Goal: Check status

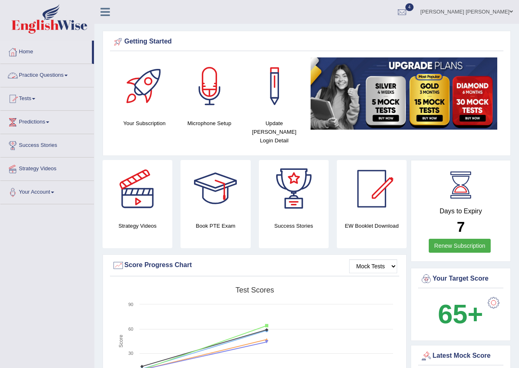
click at [35, 99] on span at bounding box center [33, 99] width 3 height 2
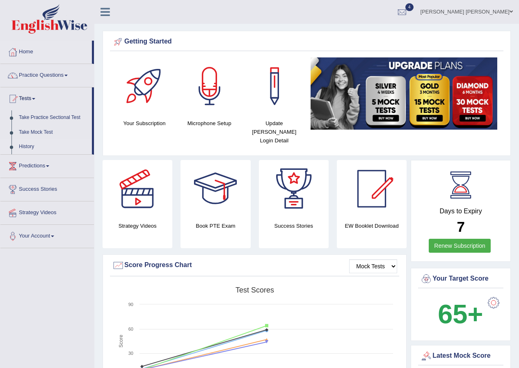
click at [26, 144] on link "History" at bounding box center [53, 147] width 77 height 15
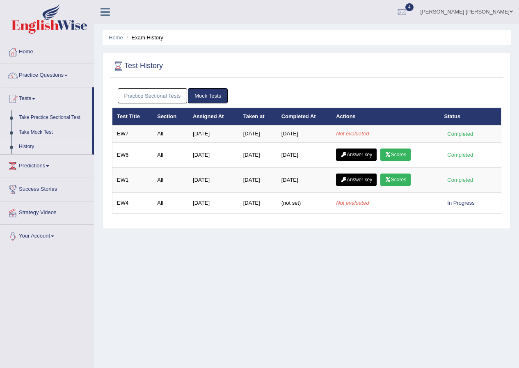
click at [149, 100] on link "Practice Sectional Tests" at bounding box center [153, 95] width 70 height 15
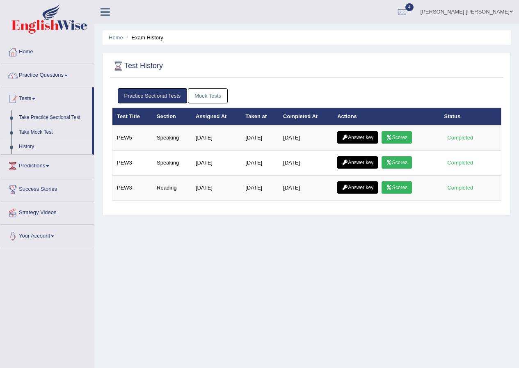
click at [204, 94] on link "Mock Tests" at bounding box center [208, 95] width 40 height 15
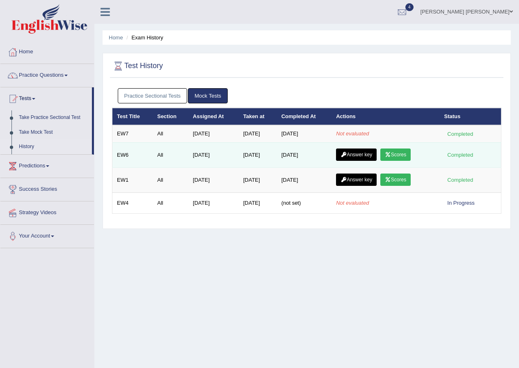
click at [399, 153] on link "Scores" at bounding box center [395, 155] width 30 height 12
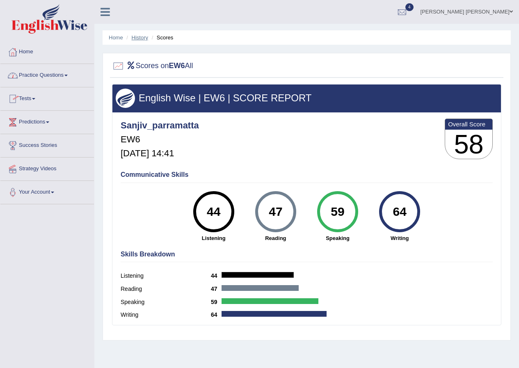
click at [134, 38] on link "History" at bounding box center [140, 37] width 16 height 6
